Goal: Task Accomplishment & Management: Manage account settings

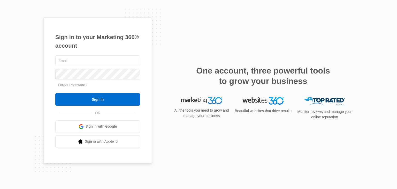
click at [109, 58] on input "text" at bounding box center [97, 60] width 85 height 11
type input "[EMAIL_ADDRESS][DOMAIN_NAME]"
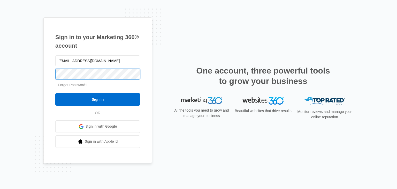
click at [55, 93] on input "Sign In" at bounding box center [97, 99] width 85 height 12
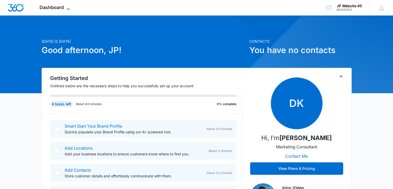
click at [63, 9] on span "Dashboard" at bounding box center [52, 7] width 24 height 5
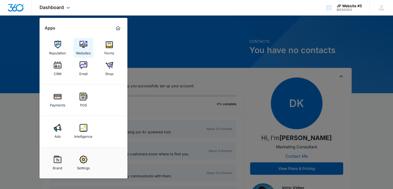
click at [84, 43] on img at bounding box center [84, 45] width 8 height 8
